Goal: Complete application form

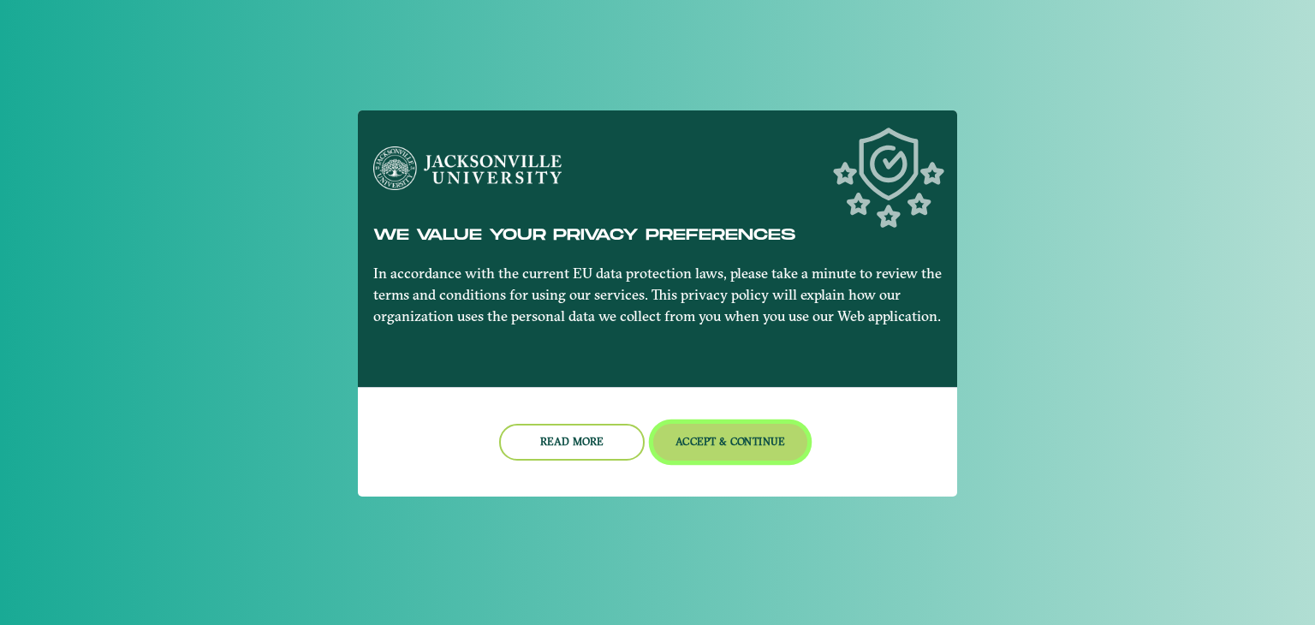
click at [740, 446] on button "Accept & Continue" at bounding box center [730, 442] width 155 height 37
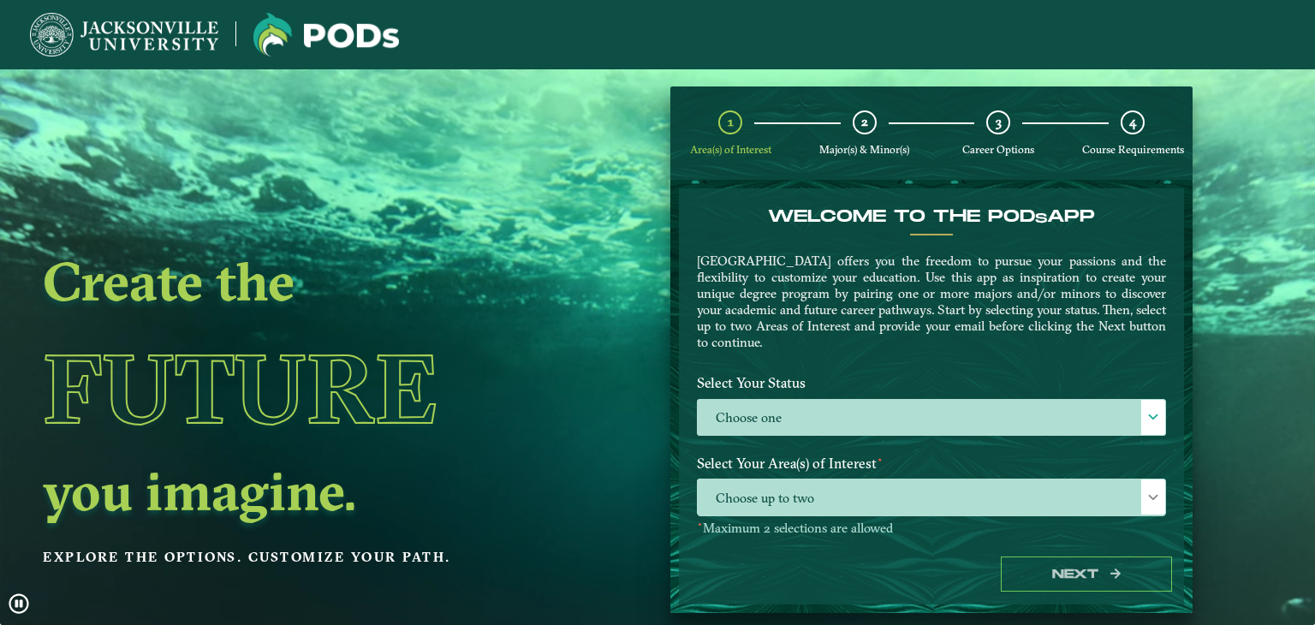
scroll to position [68, 0]
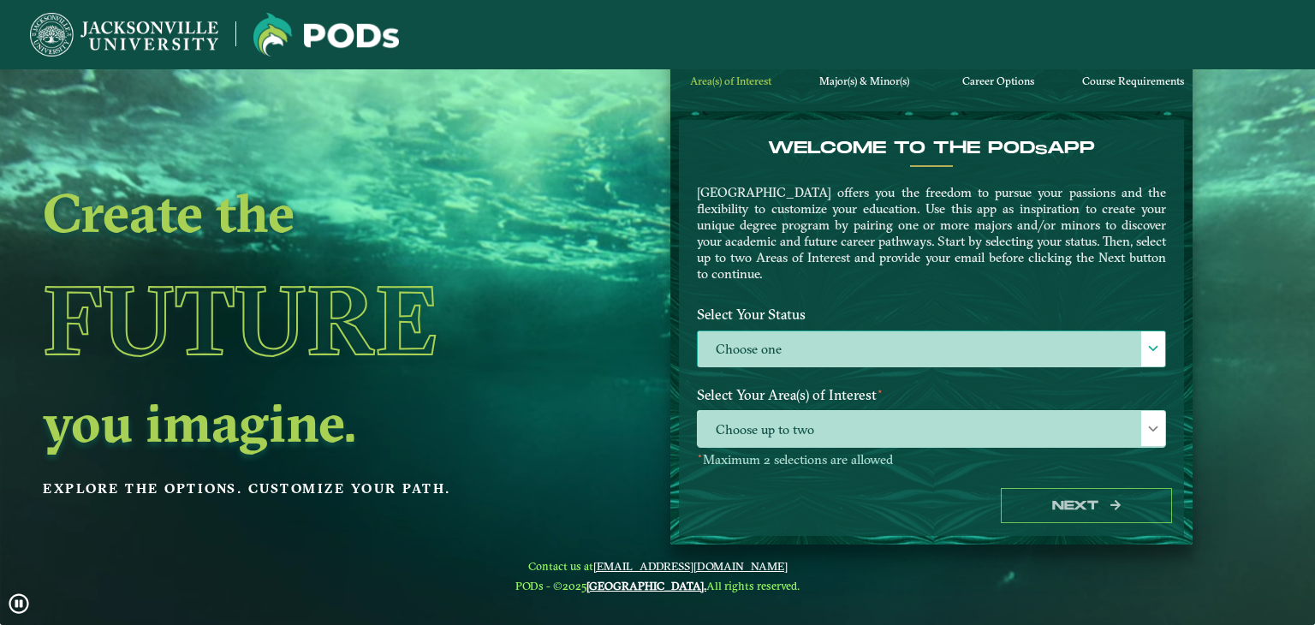
click at [847, 350] on label "Choose one" at bounding box center [931, 349] width 467 height 37
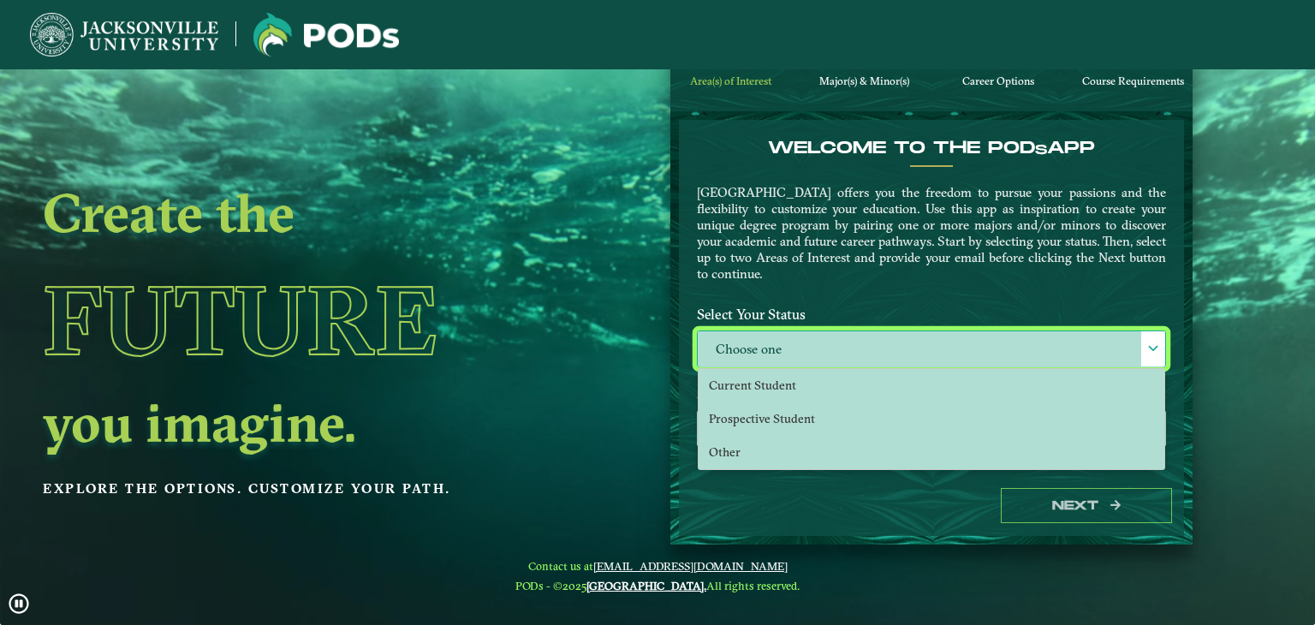
scroll to position [9, 74]
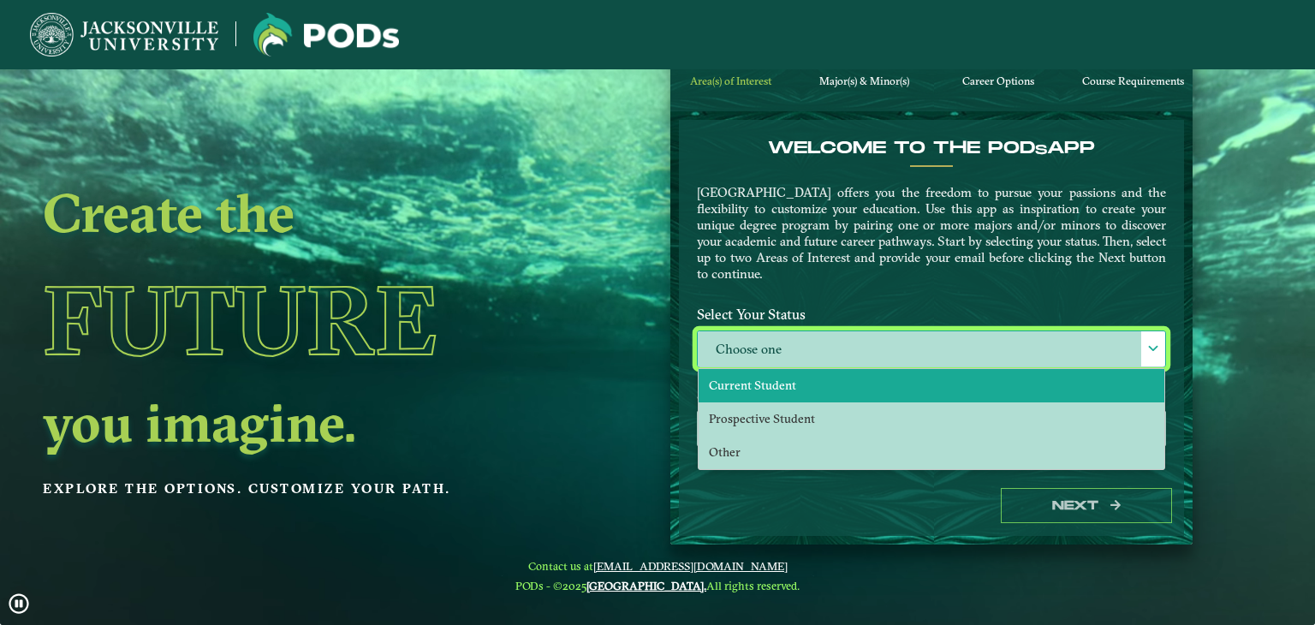
click at [774, 388] on span "Current Student" at bounding box center [752, 385] width 87 height 15
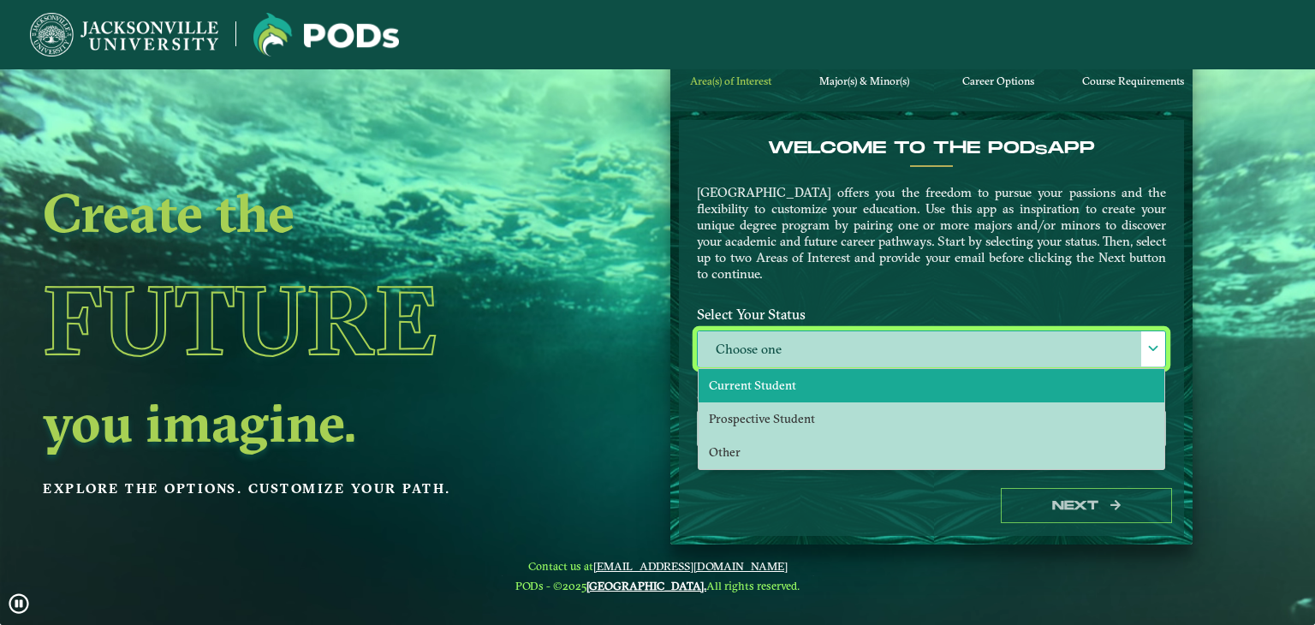
select select "[object Object]"
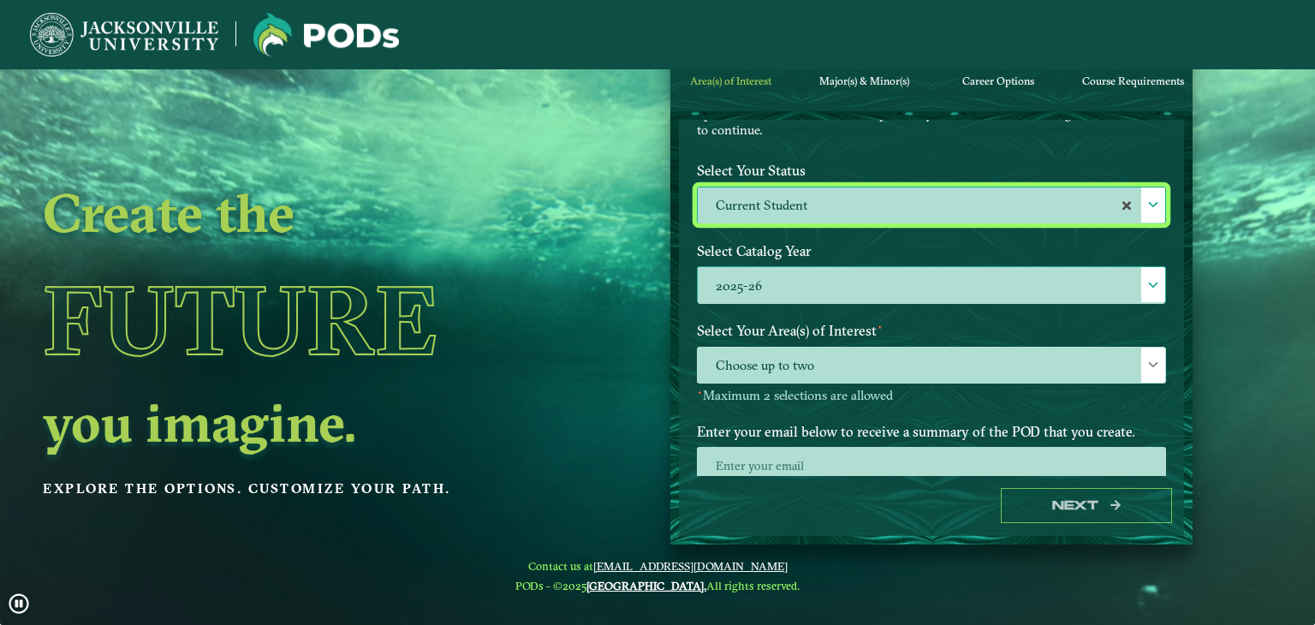
scroll to position [146, 0]
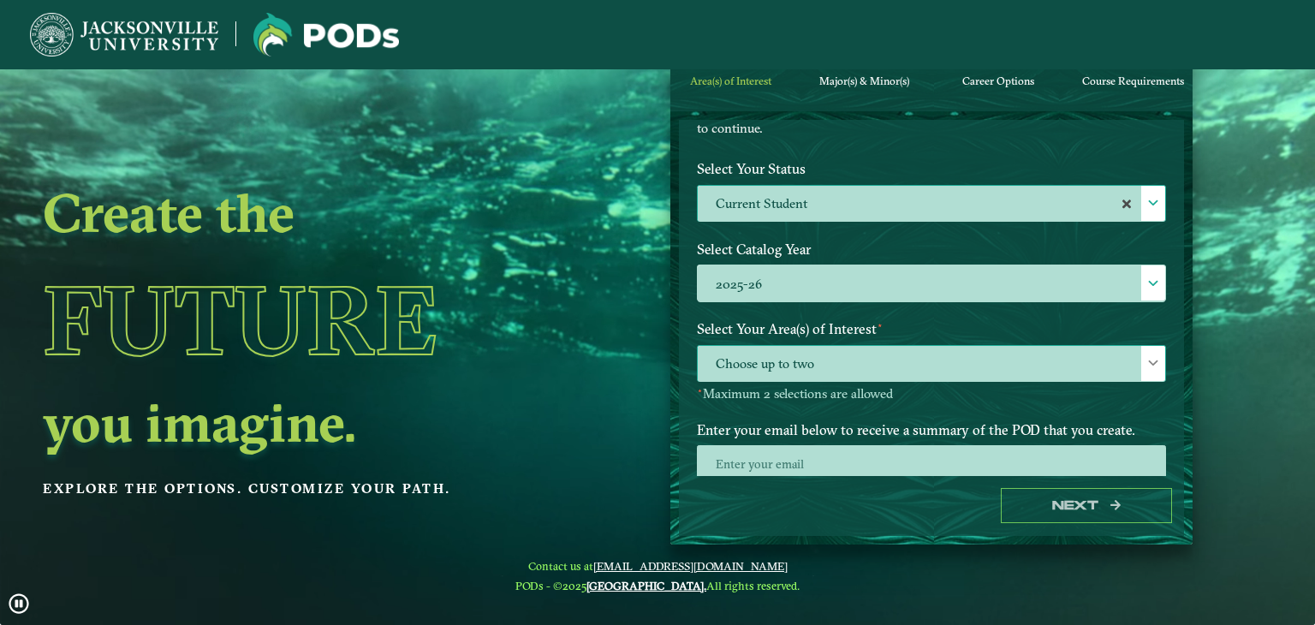
click at [946, 375] on span "Choose up to two" at bounding box center [931, 364] width 467 height 37
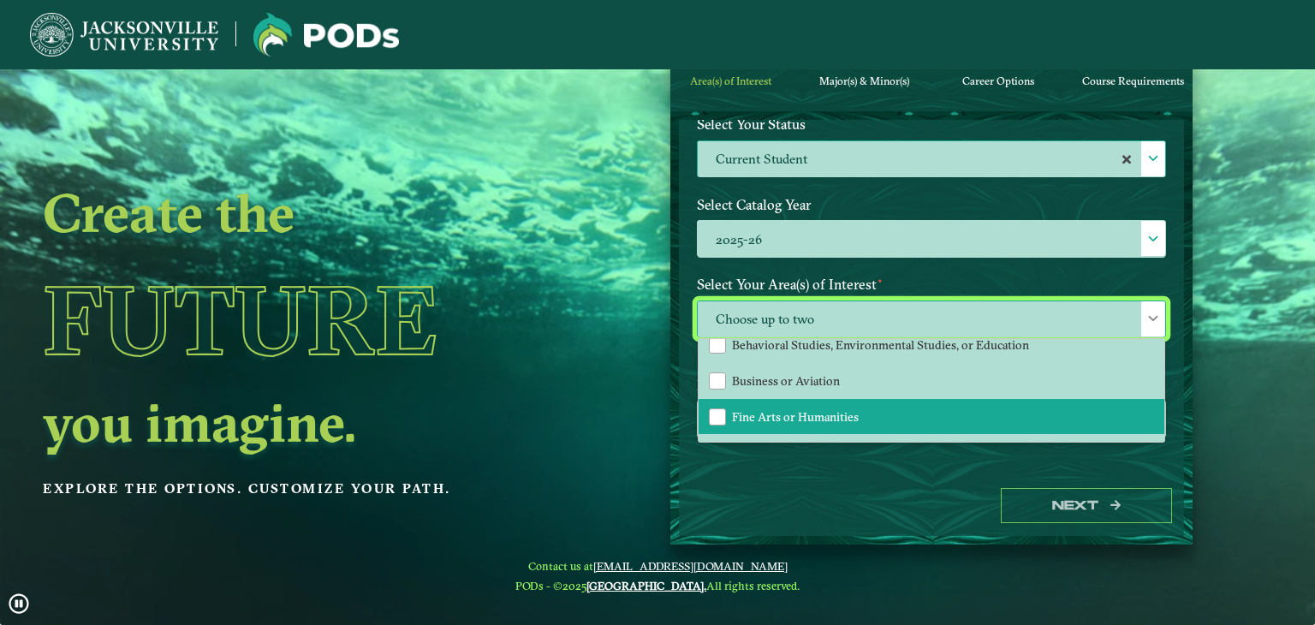
scroll to position [39, 0]
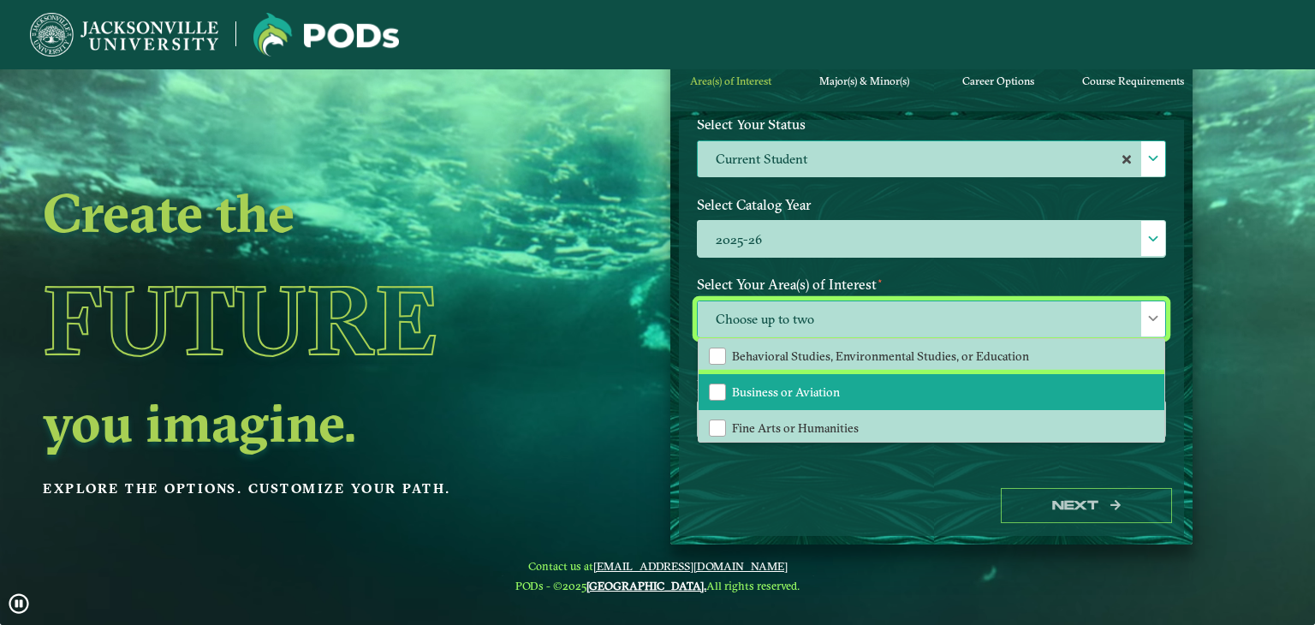
click at [909, 381] on li "Business or Aviation" at bounding box center [932, 392] width 466 height 36
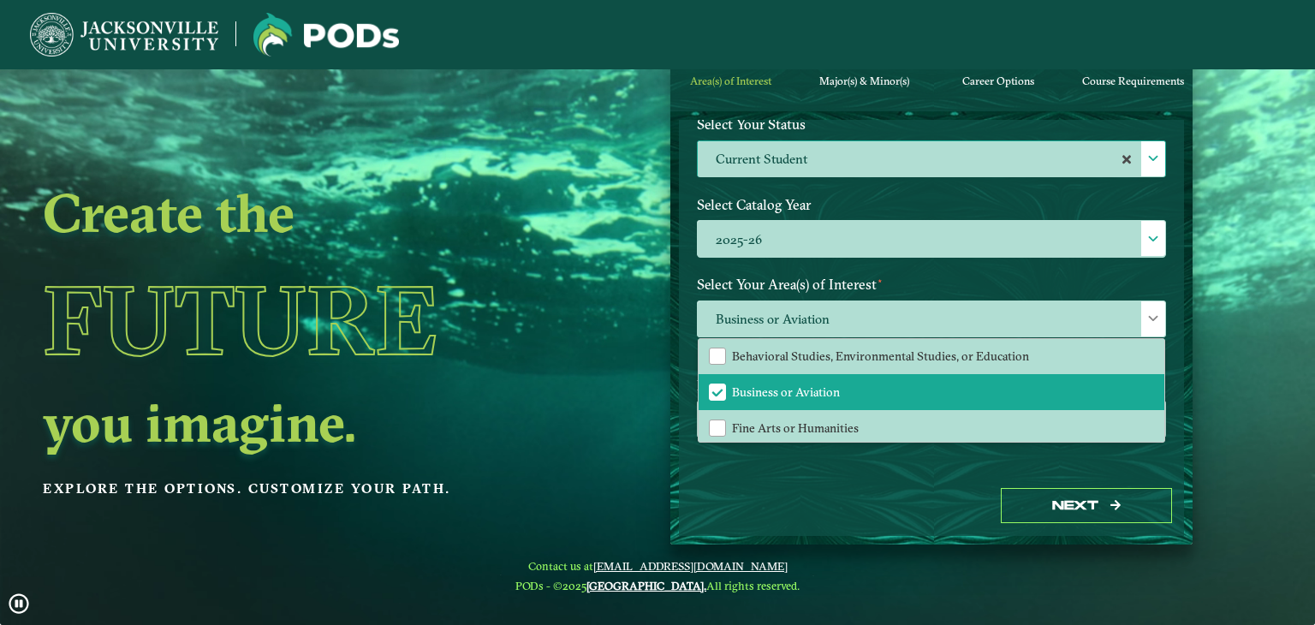
click at [894, 480] on div "Next" at bounding box center [931, 505] width 505 height 59
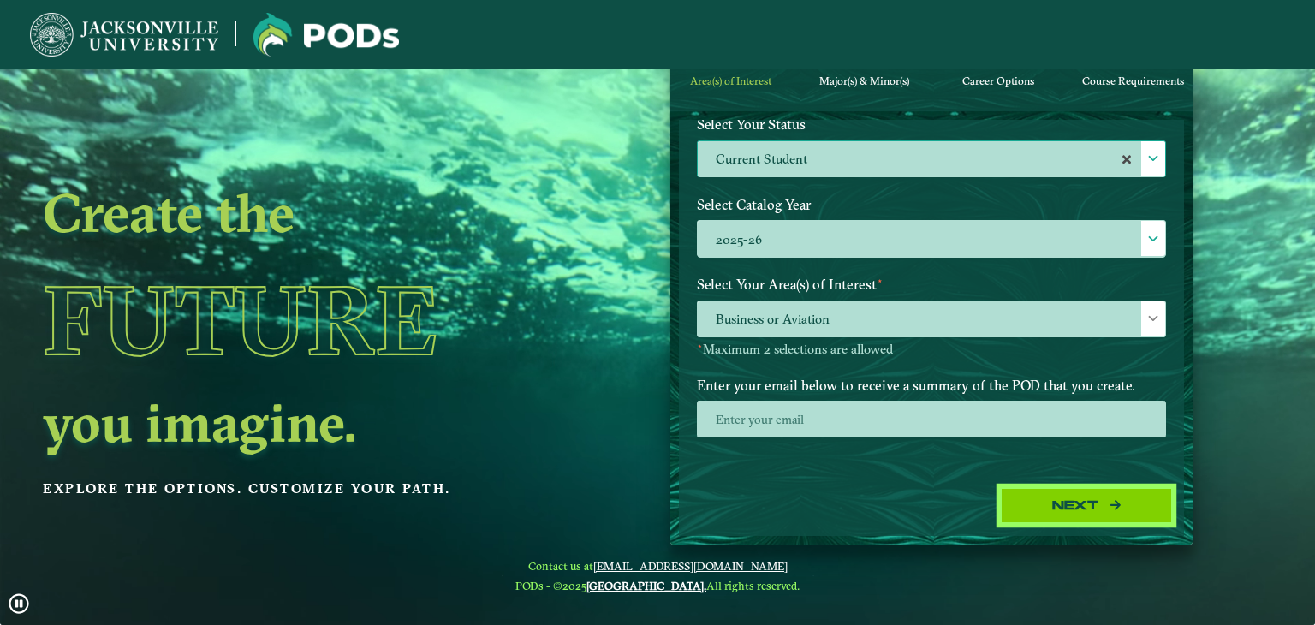
click at [1063, 497] on button "Next" at bounding box center [1086, 505] width 171 height 35
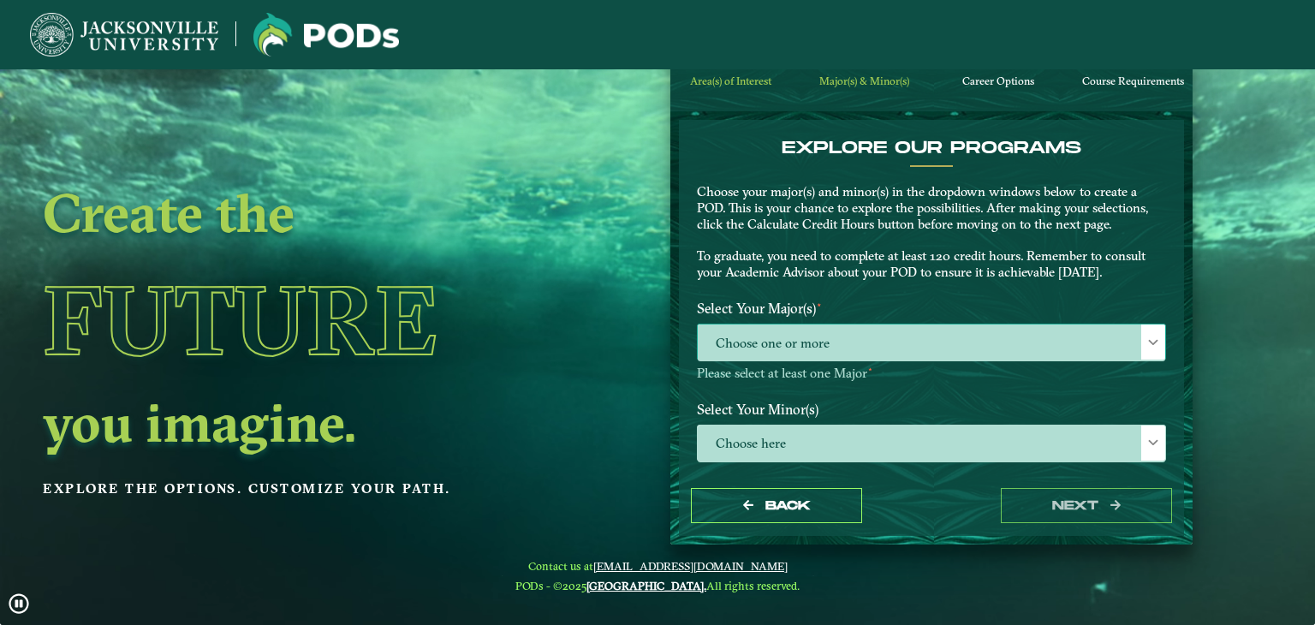
click at [989, 349] on span "Choose one or more" at bounding box center [931, 342] width 467 height 37
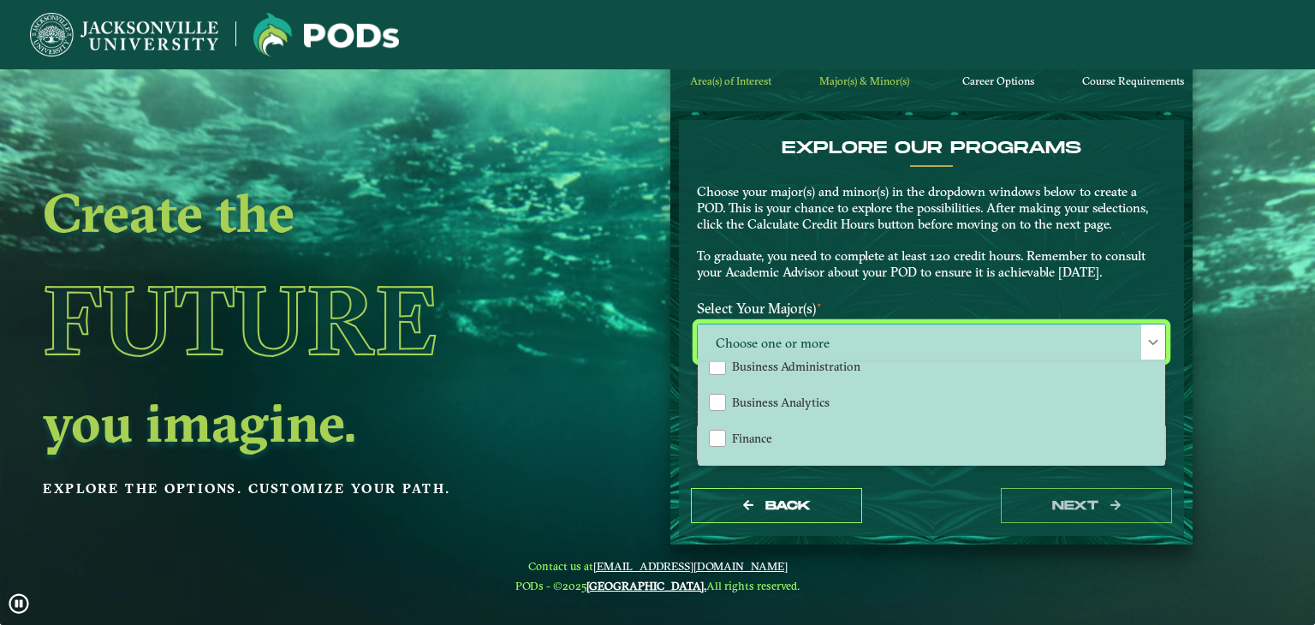
scroll to position [142, 0]
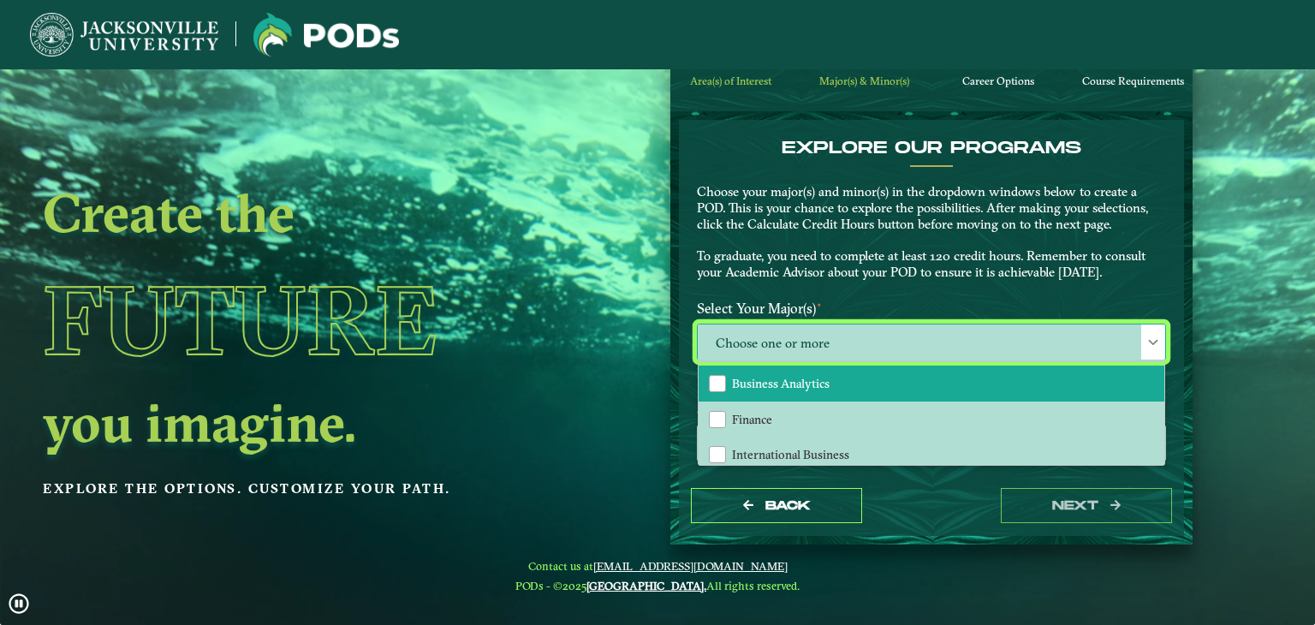
click at [822, 385] on span "Business Analytics" at bounding box center [781, 383] width 98 height 15
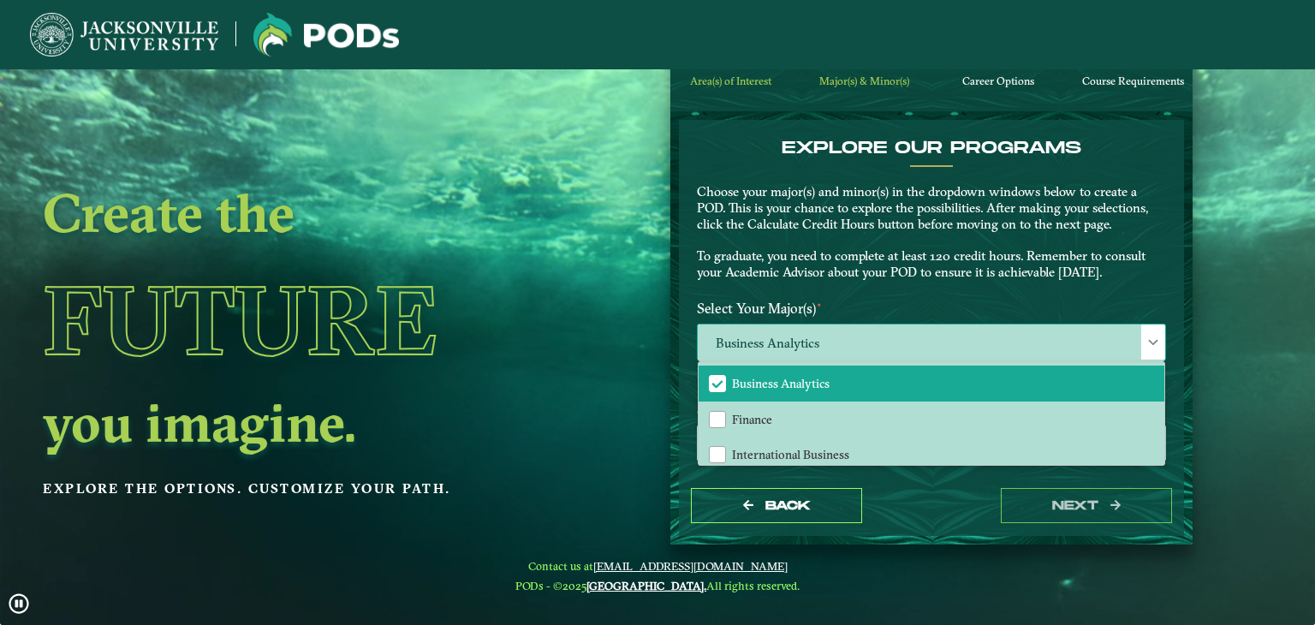
click at [1054, 324] on div "Business Analytics Accounting Aviation Management Aviation Management and Fligh…" at bounding box center [931, 342] width 469 height 37
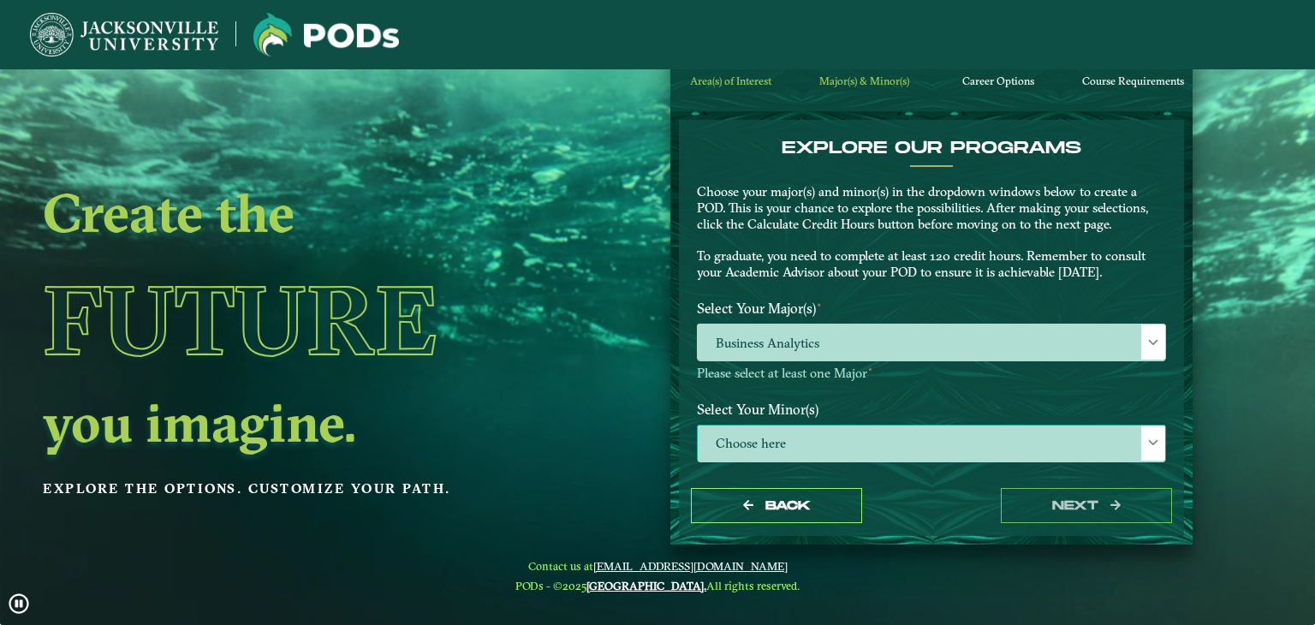
click at [1147, 437] on span at bounding box center [1153, 443] width 12 height 12
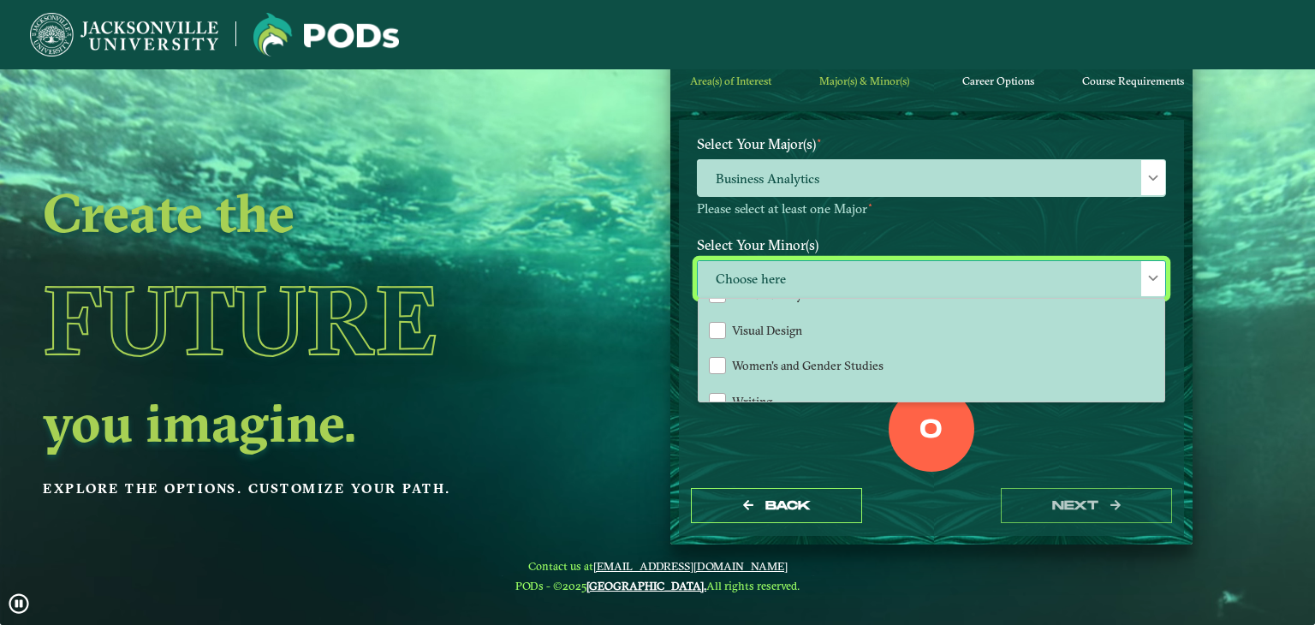
scroll to position [236, 0]
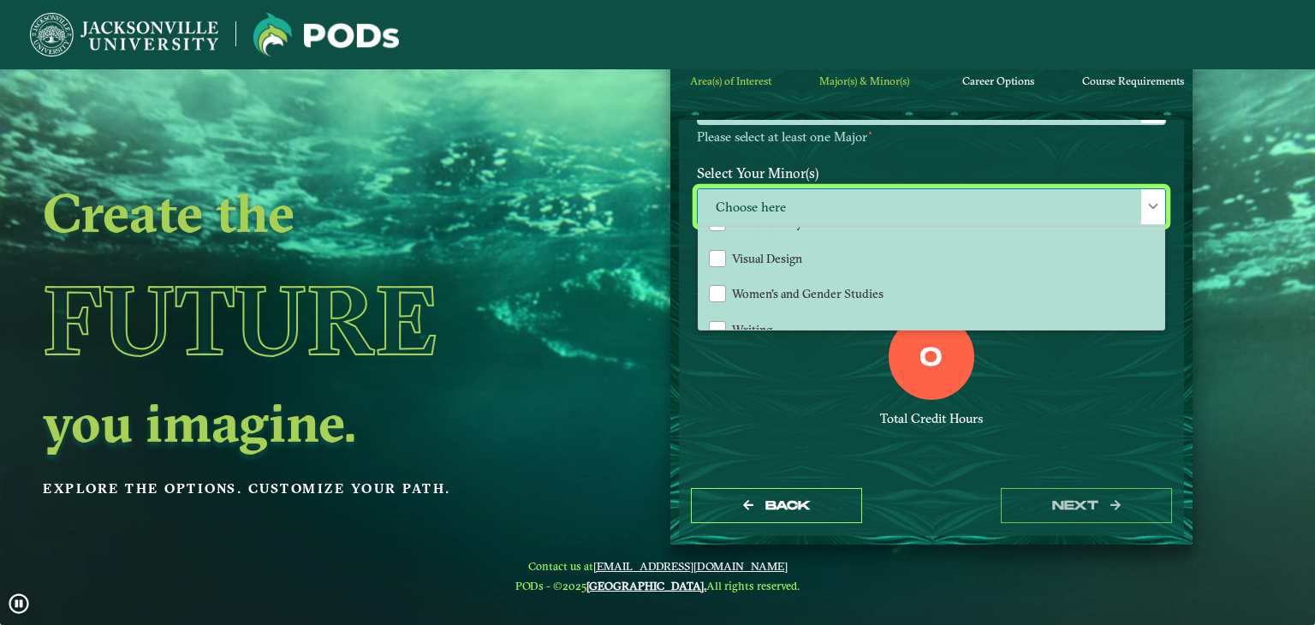
click at [1001, 411] on div "Total Credit Hours" at bounding box center [931, 419] width 469 height 16
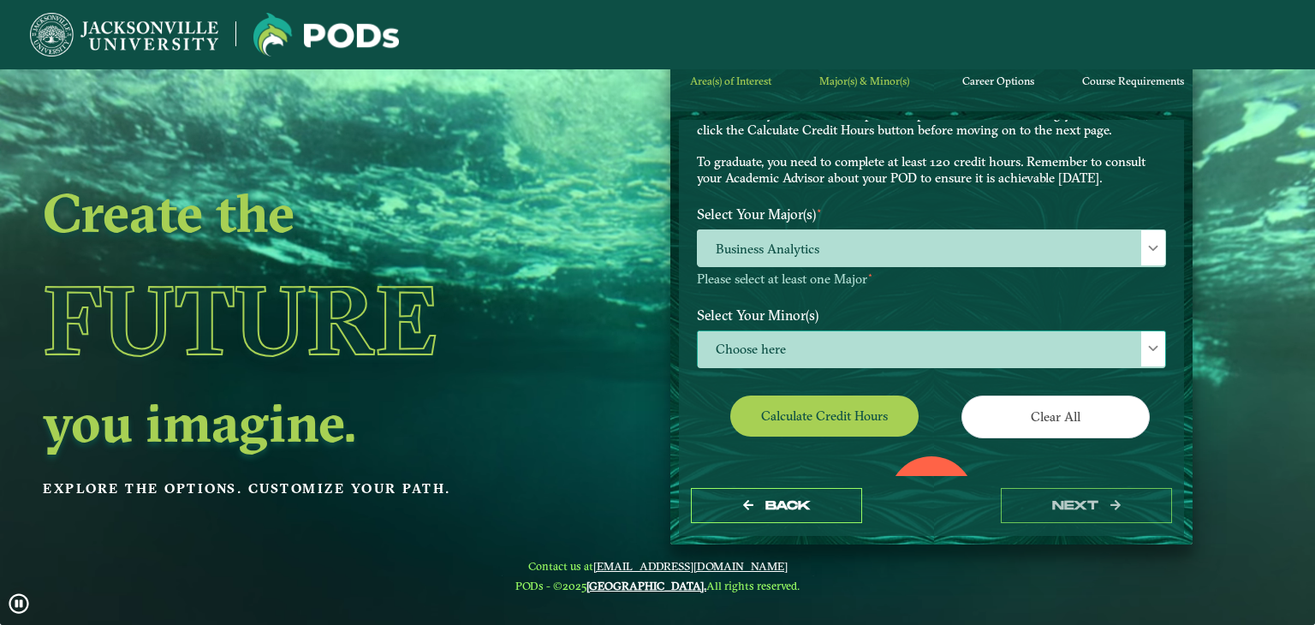
scroll to position [92, 0]
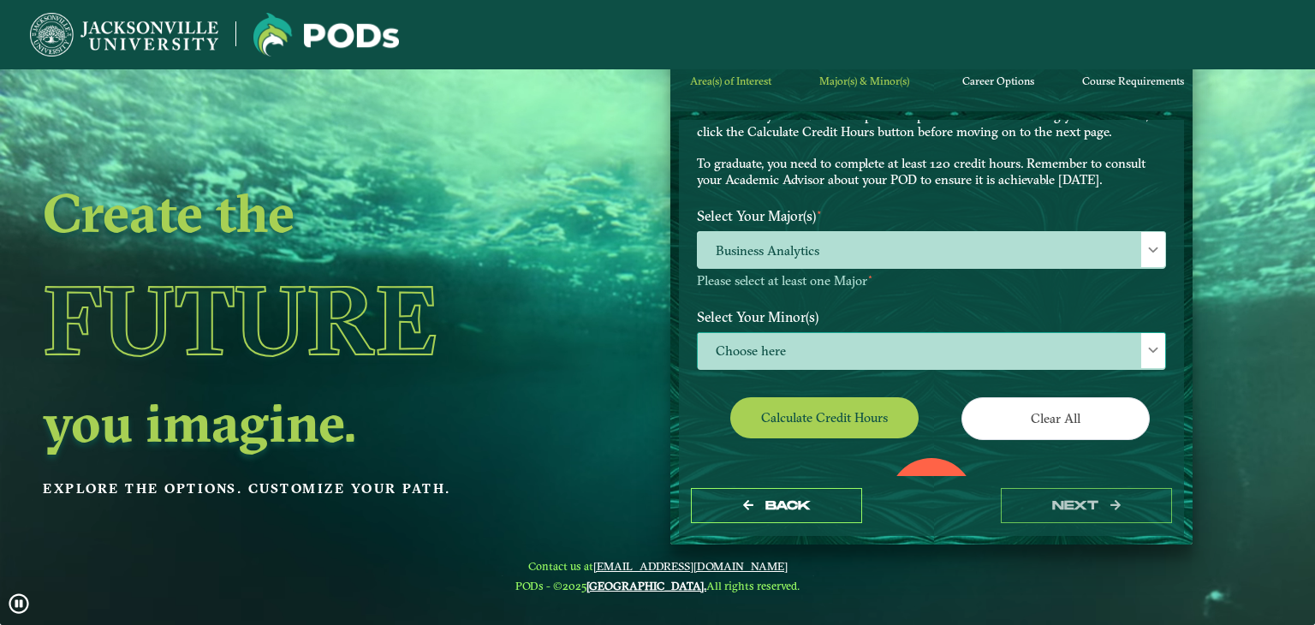
click at [1141, 342] on div at bounding box center [1153, 350] width 24 height 35
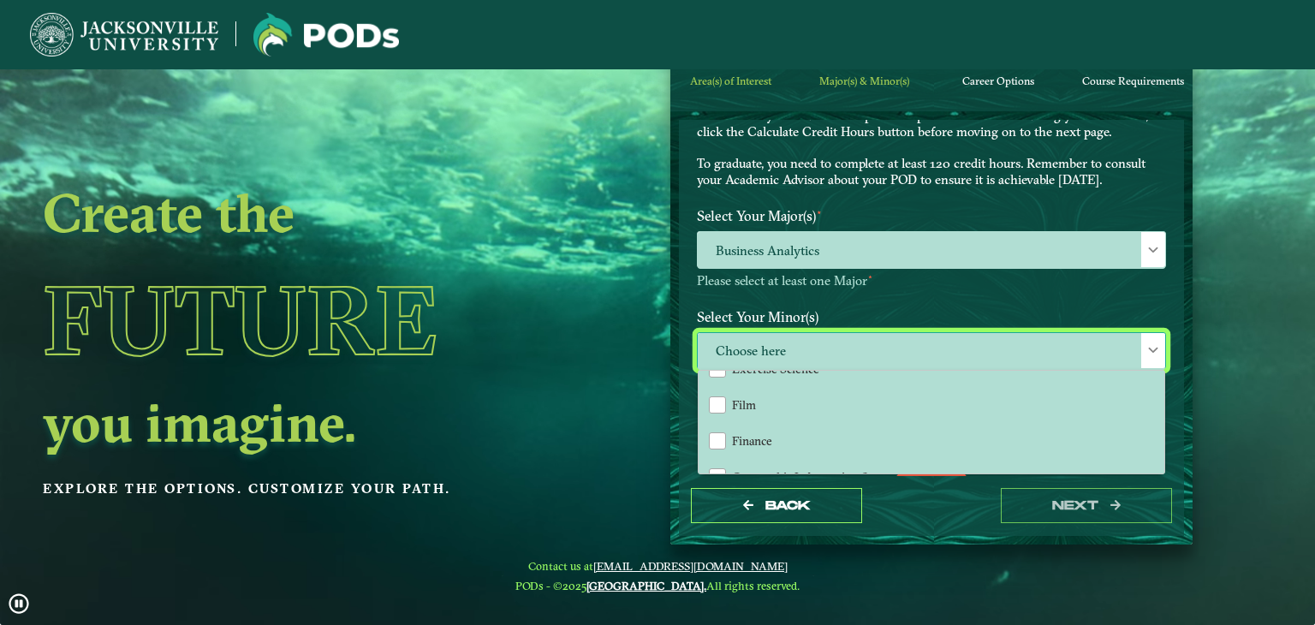
scroll to position [807, 0]
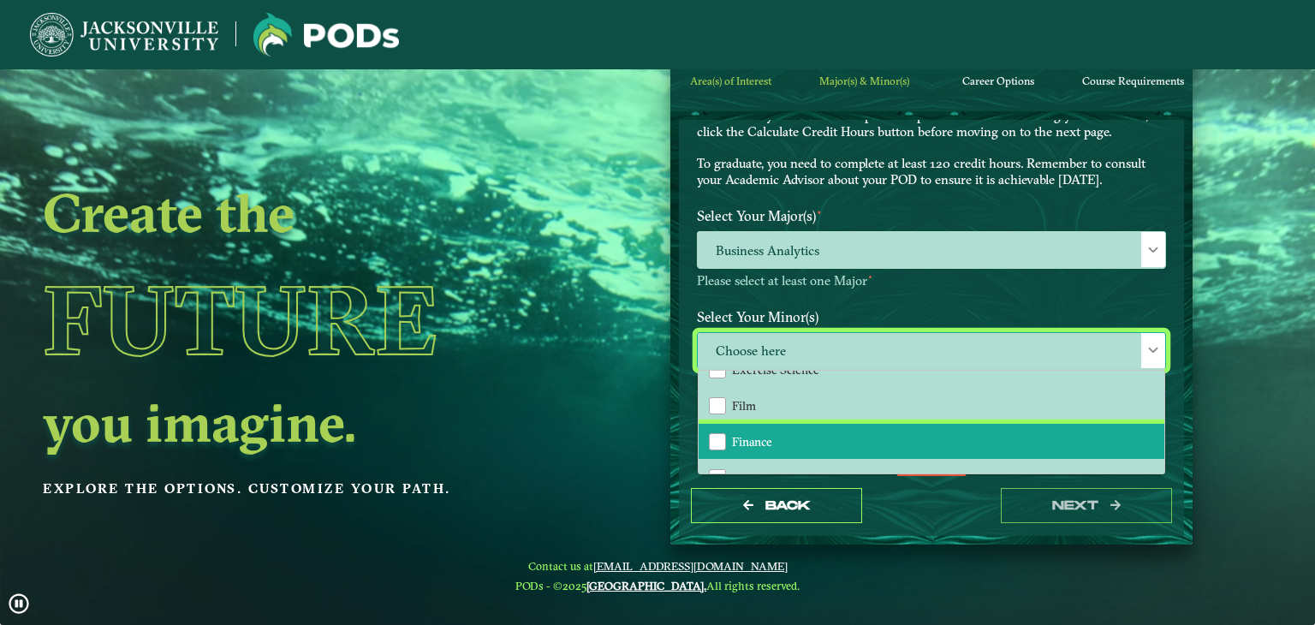
click at [840, 427] on li "Finance" at bounding box center [932, 442] width 466 height 36
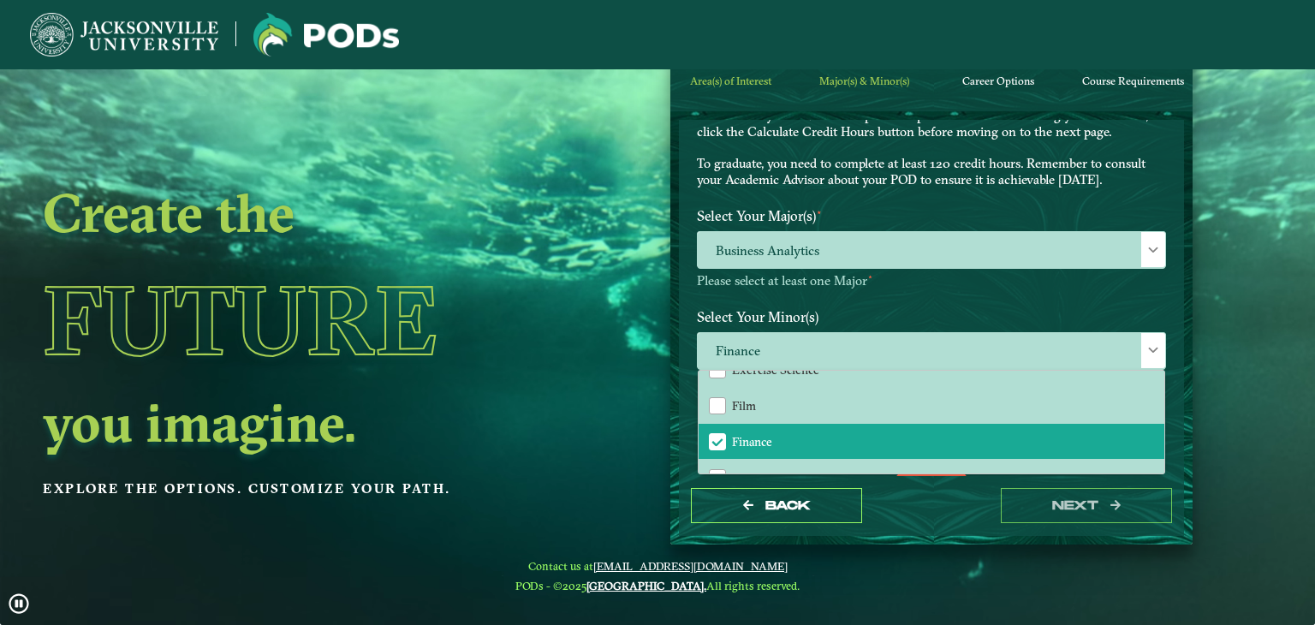
click at [1086, 306] on label "Select Your Minor(s)" at bounding box center [931, 317] width 495 height 32
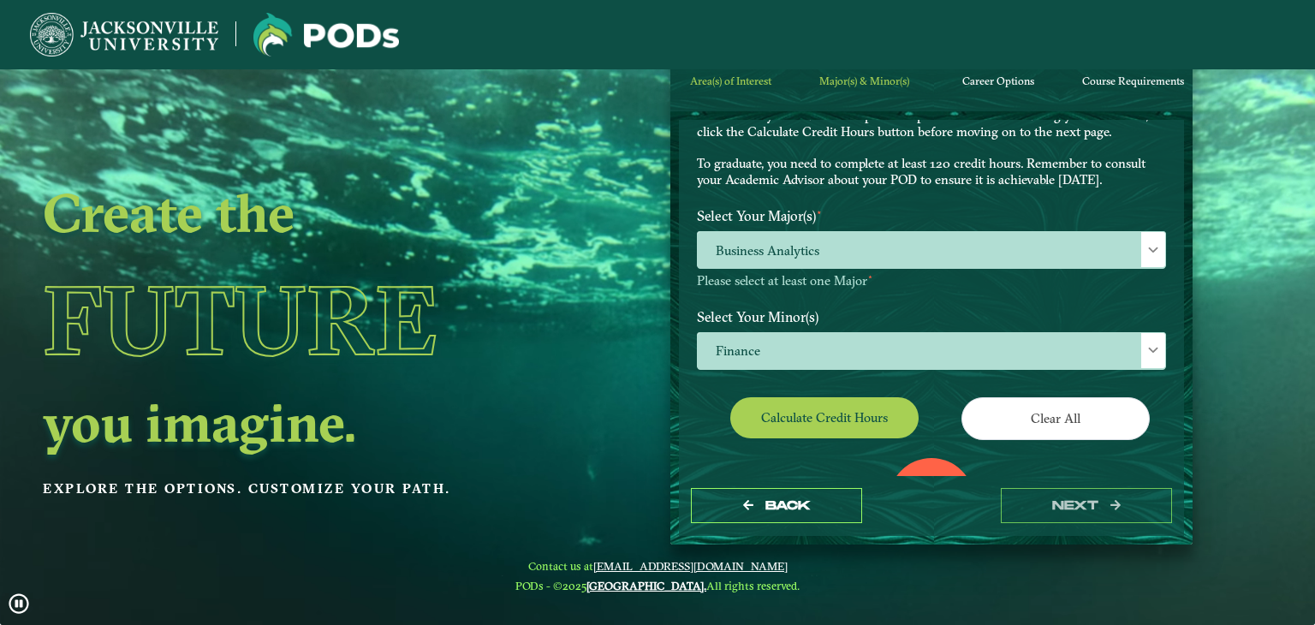
click at [870, 393] on div "EXPLORE OUR PROGRAMS Choose your major(s) and minor(s) in the dropdown windows …" at bounding box center [931, 323] width 469 height 557
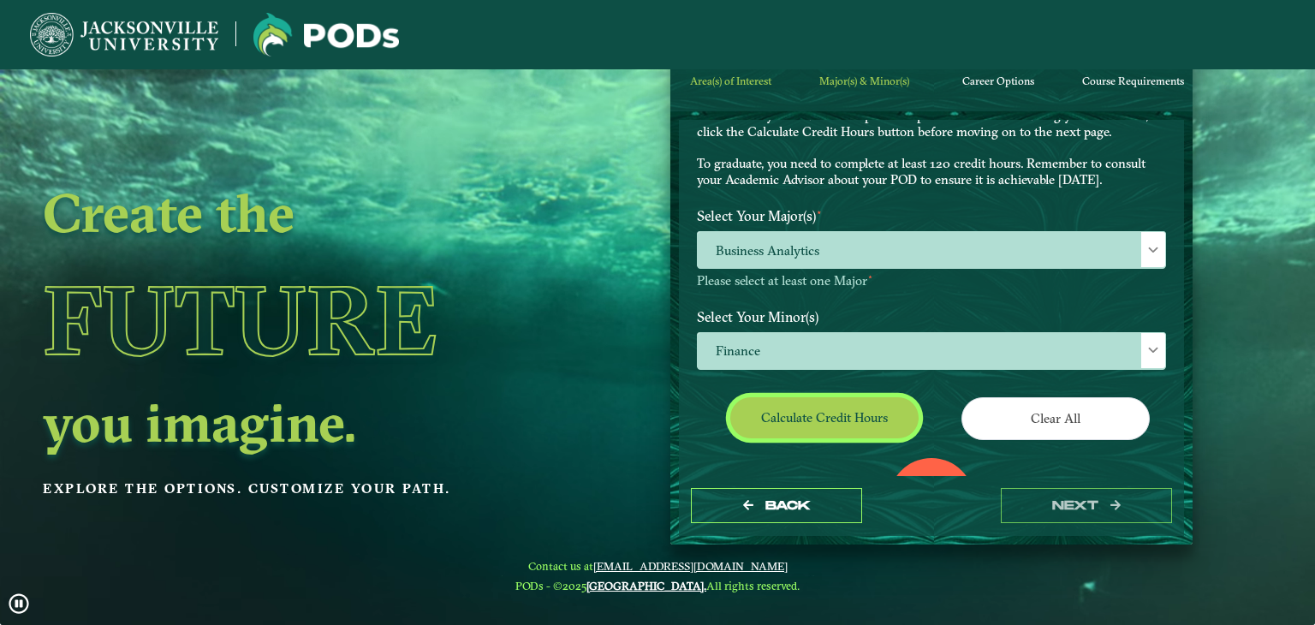
click at [869, 404] on button "Calculate credit hours" at bounding box center [824, 417] width 188 height 40
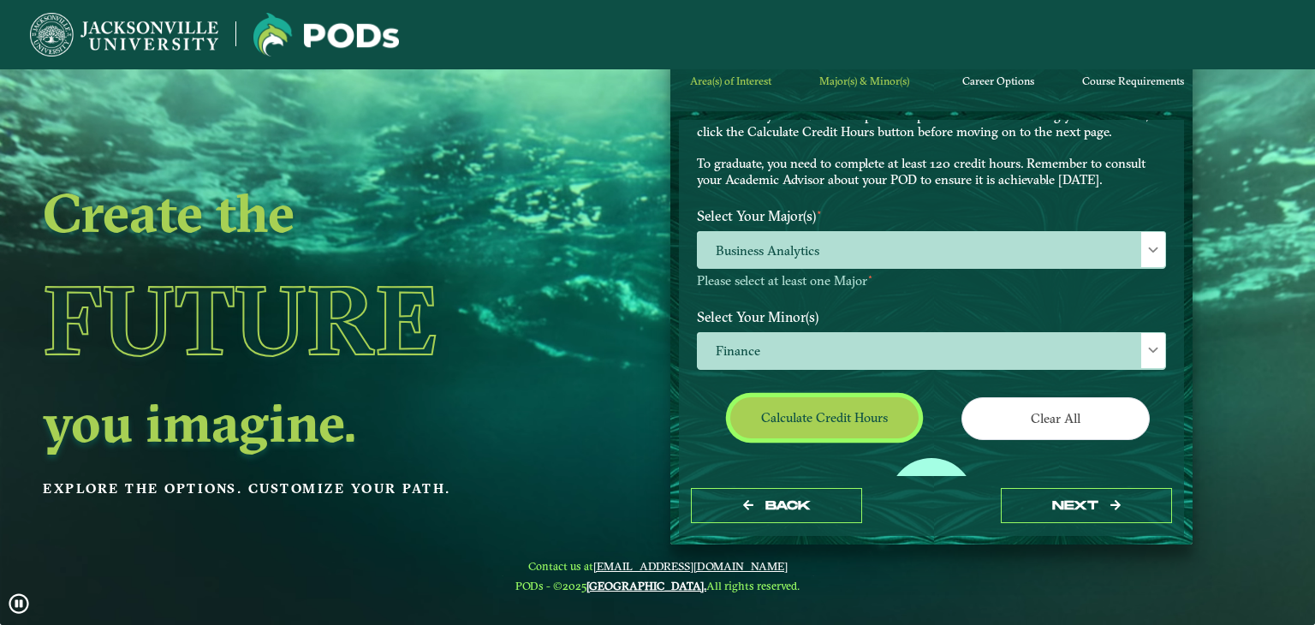
scroll to position [0, 0]
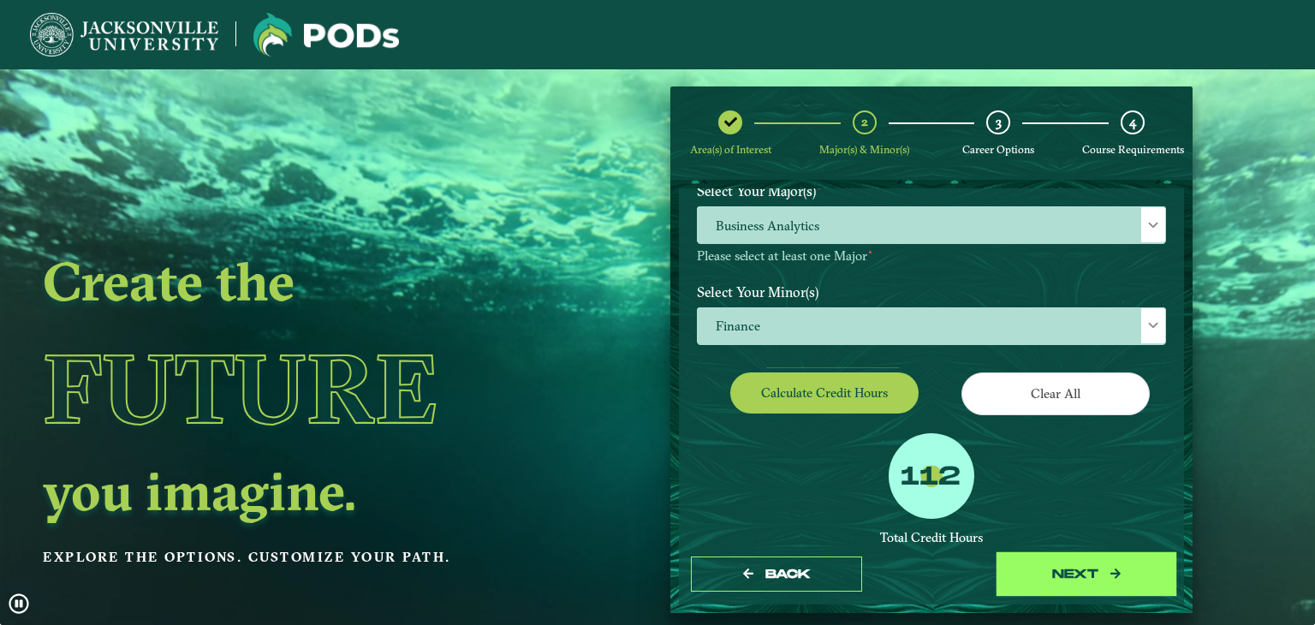
click at [1063, 574] on button "next" at bounding box center [1086, 574] width 171 height 35
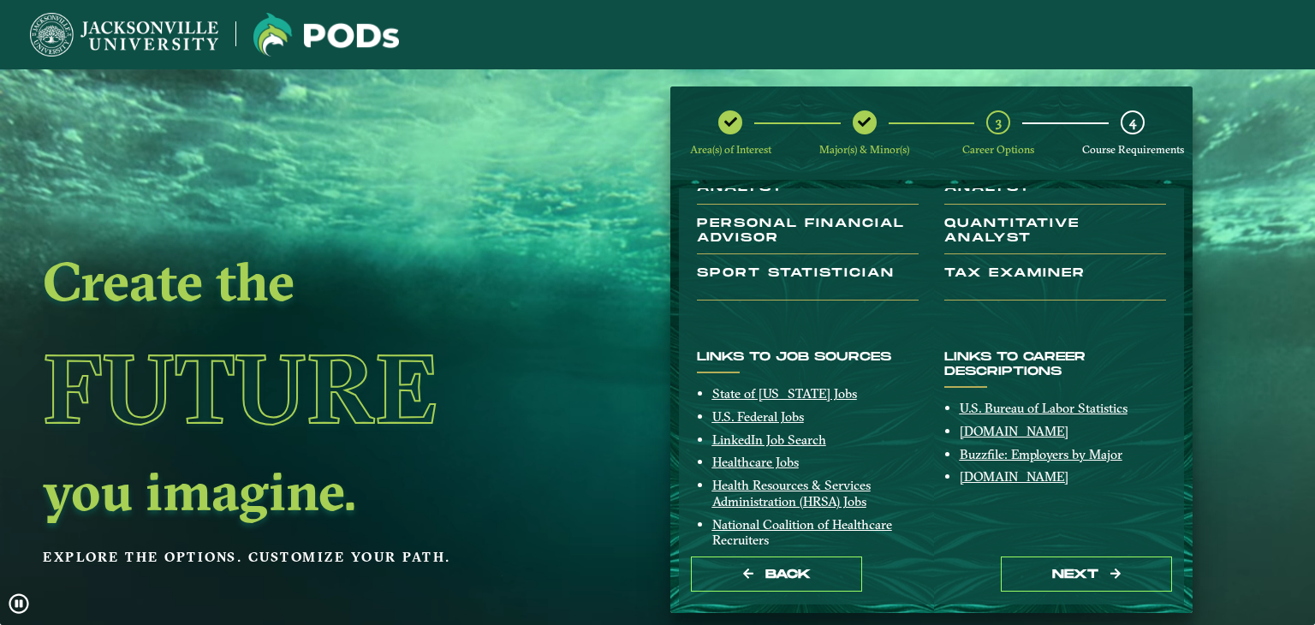
scroll to position [336, 0]
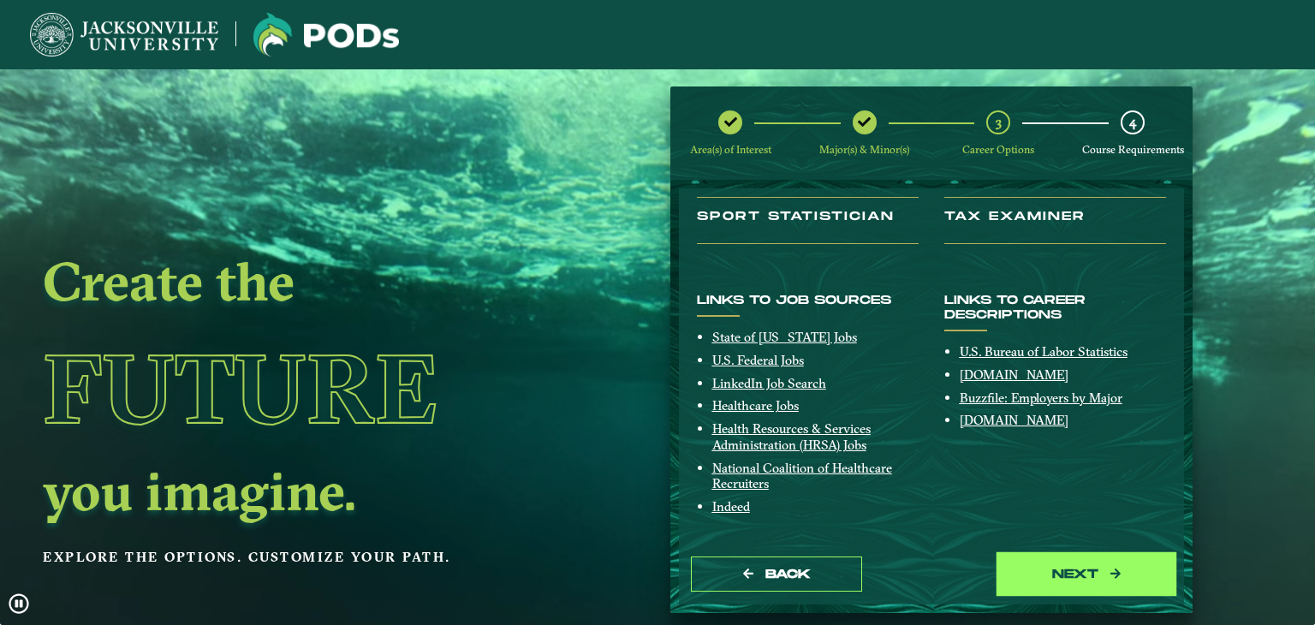
click at [1064, 572] on button "next" at bounding box center [1086, 574] width 171 height 35
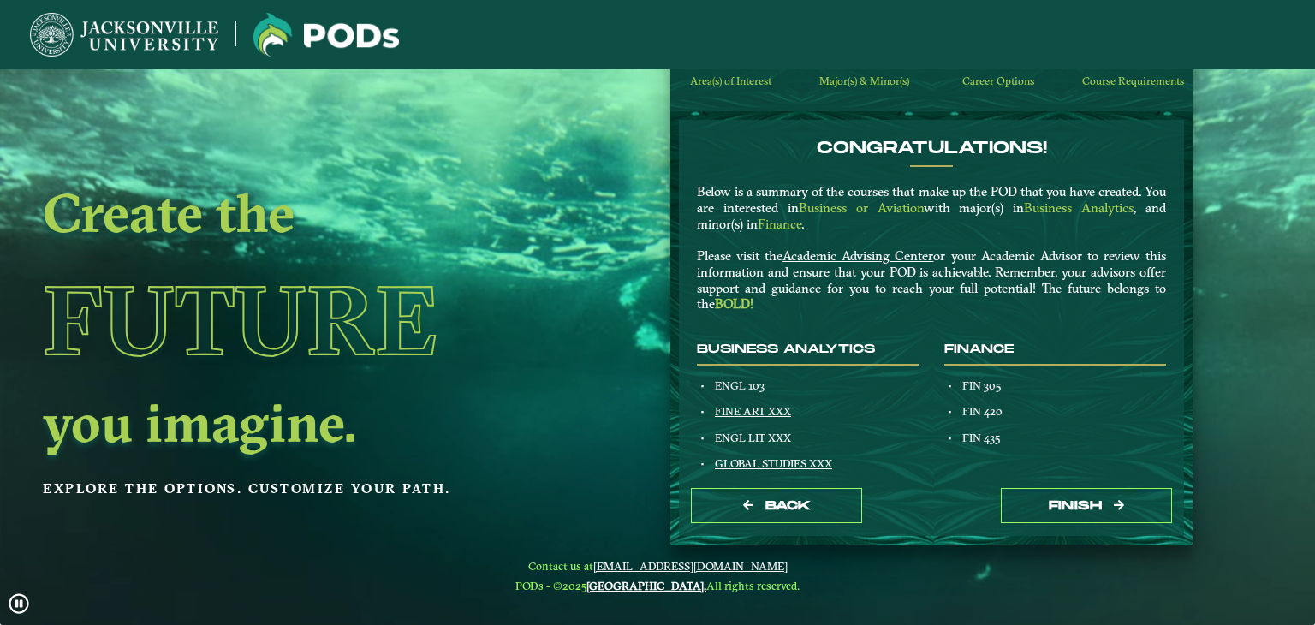
scroll to position [0, 0]
